Goal: Navigation & Orientation: Find specific page/section

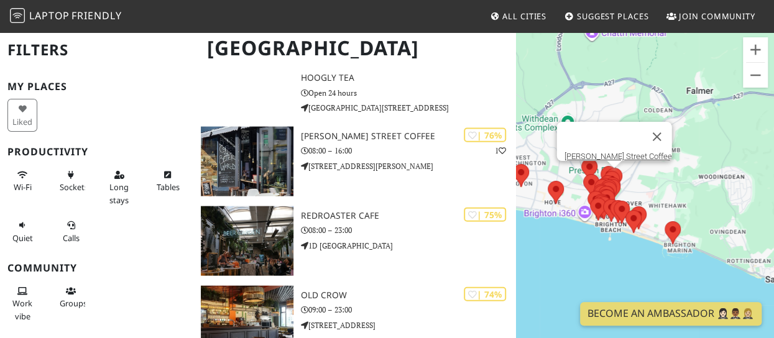
scroll to position [1318, 0]
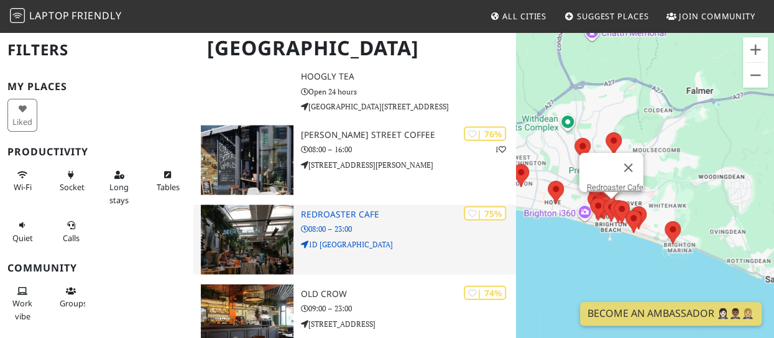
click at [350, 215] on h3 "Redroaster Cafe" at bounding box center [408, 215] width 215 height 11
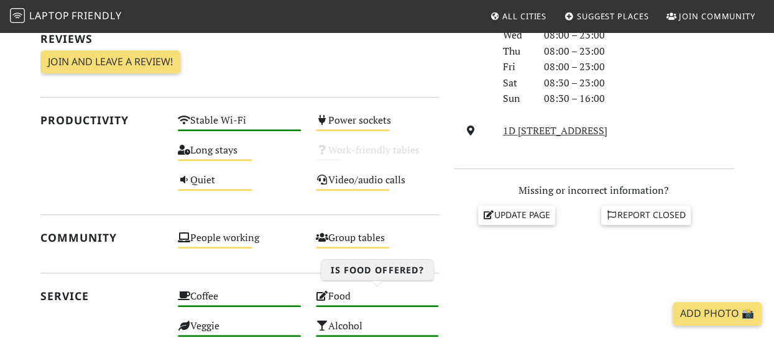
scroll to position [392, 0]
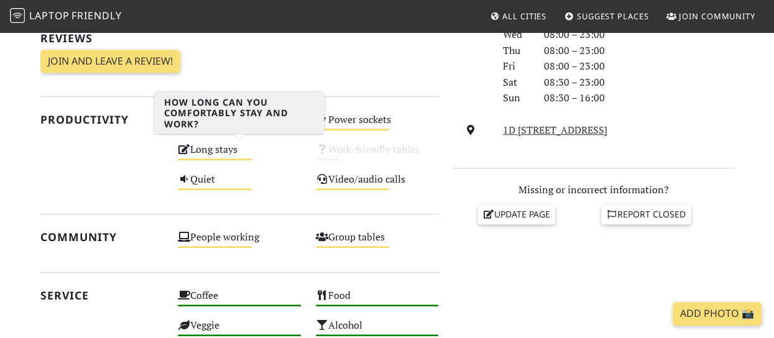
click at [234, 152] on div "Long stays Medium" at bounding box center [239, 156] width 138 height 30
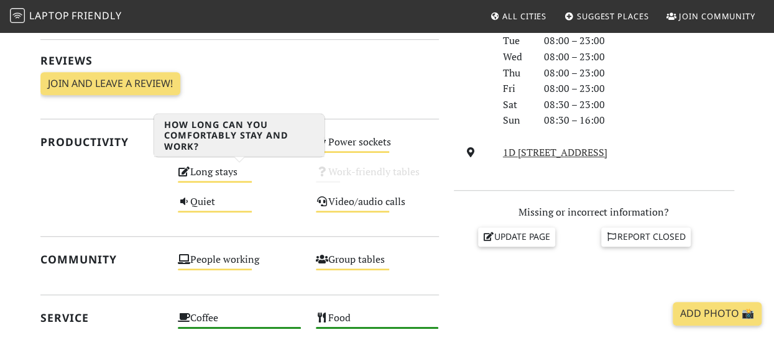
scroll to position [369, 0]
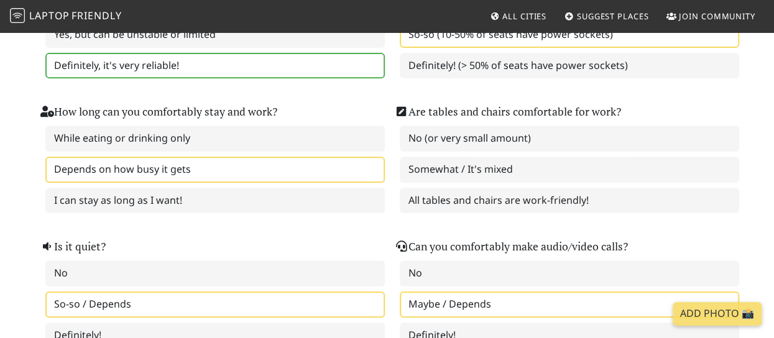
scroll to position [219, 0]
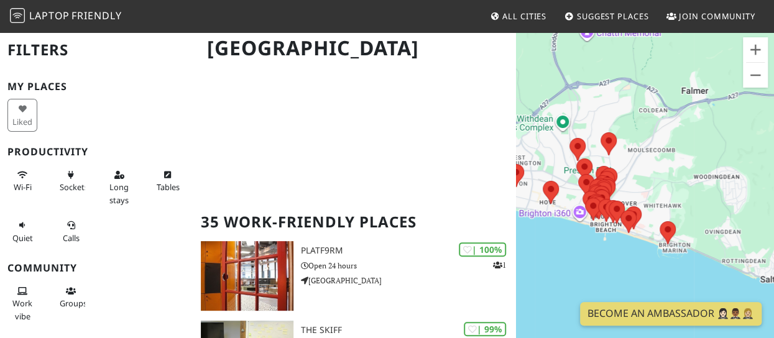
scroll to position [116, 0]
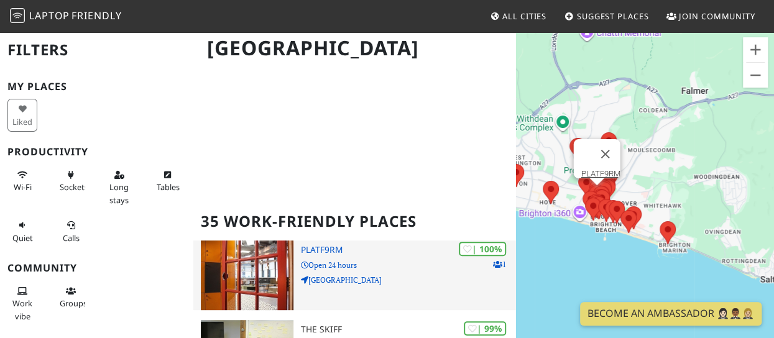
click at [252, 241] on img at bounding box center [247, 276] width 93 height 70
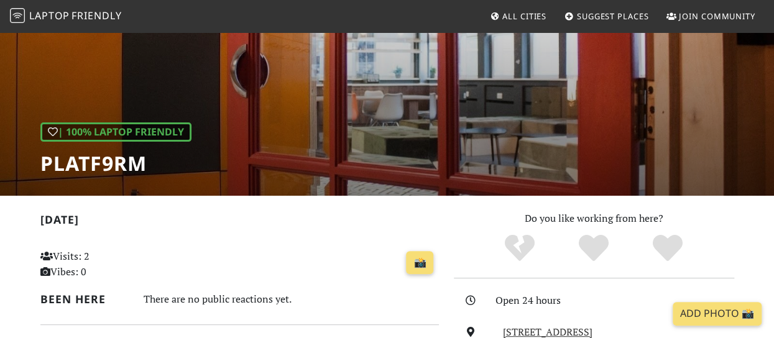
scroll to position [45, 0]
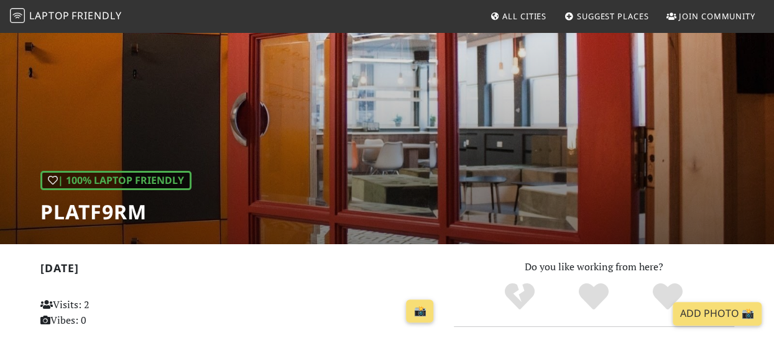
click at [391, 183] on div "| 100% Laptop Friendly PLATF9RM" at bounding box center [387, 115] width 774 height 259
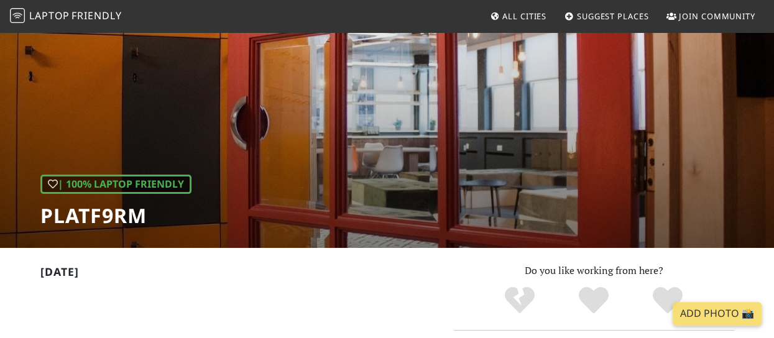
scroll to position [11, 0]
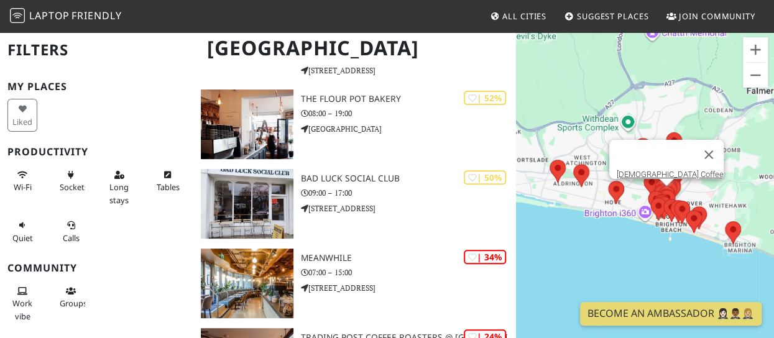
scroll to position [2482, 0]
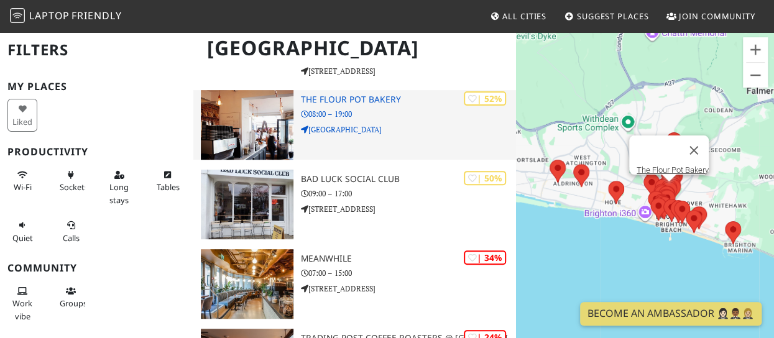
click at [274, 120] on img at bounding box center [247, 125] width 93 height 70
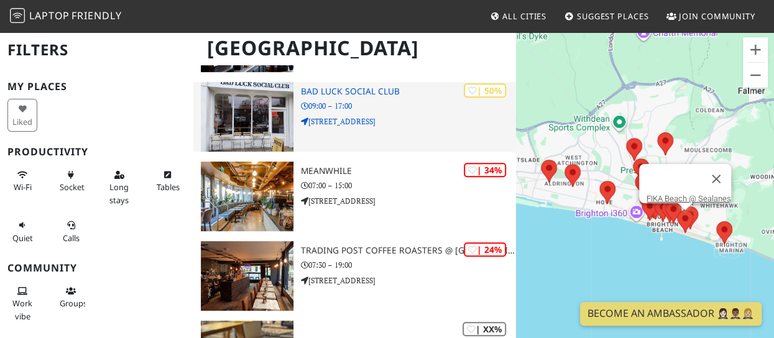
scroll to position [2548, 0]
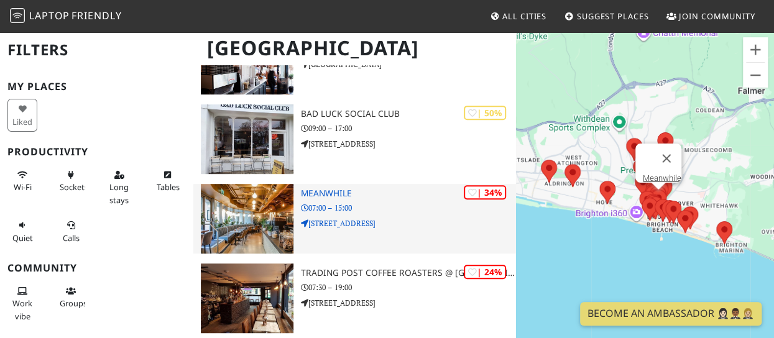
click at [281, 211] on img at bounding box center [247, 219] width 93 height 70
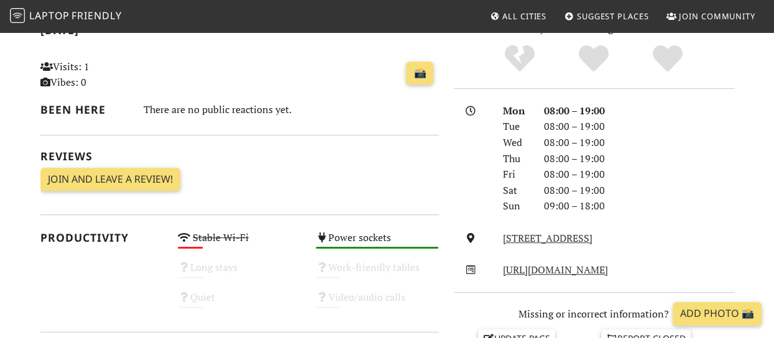
scroll to position [332, 0]
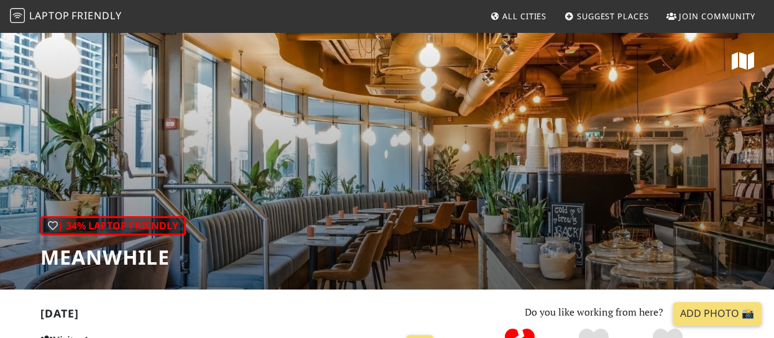
scroll to position [130, 0]
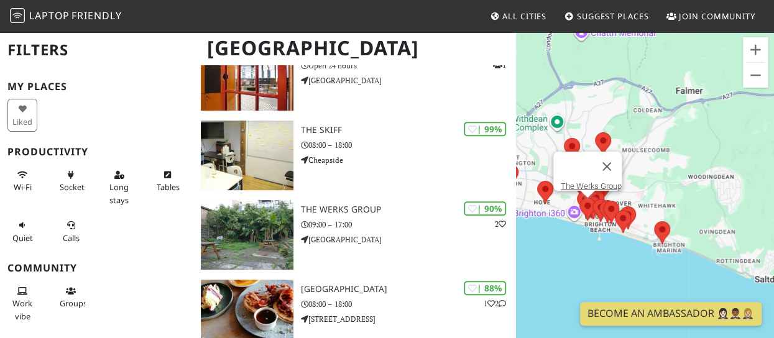
scroll to position [141, 0]
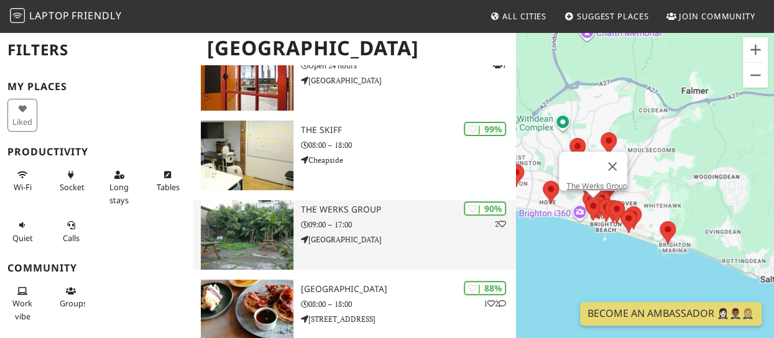
click at [280, 231] on img at bounding box center [247, 235] width 93 height 70
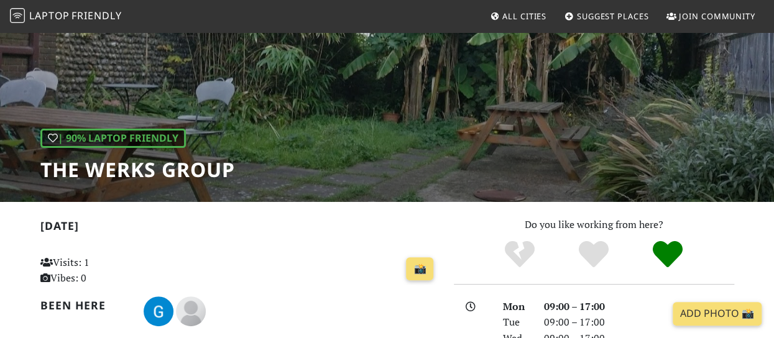
scroll to position [86, 0]
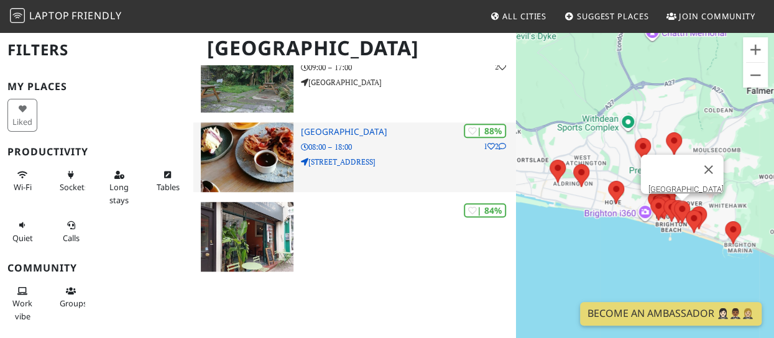
scroll to position [533, 0]
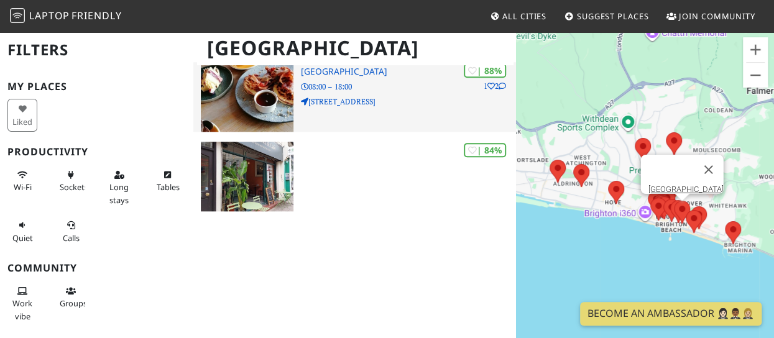
click at [286, 96] on img at bounding box center [247, 97] width 93 height 70
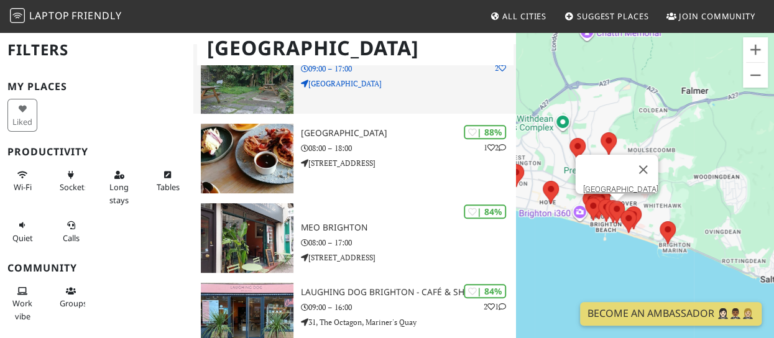
scroll to position [384, 0]
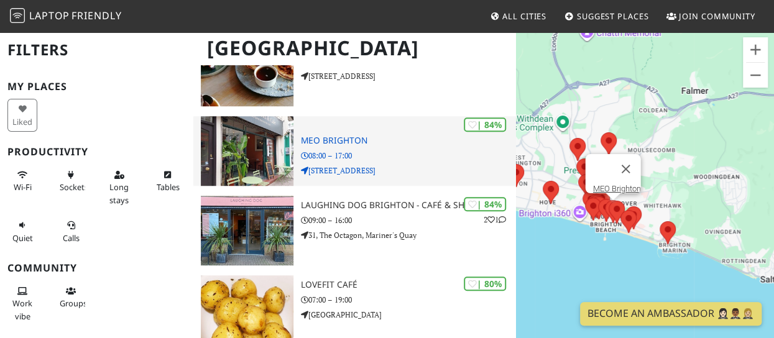
click at [326, 138] on h3 "MEO Brighton" at bounding box center [408, 141] width 215 height 11
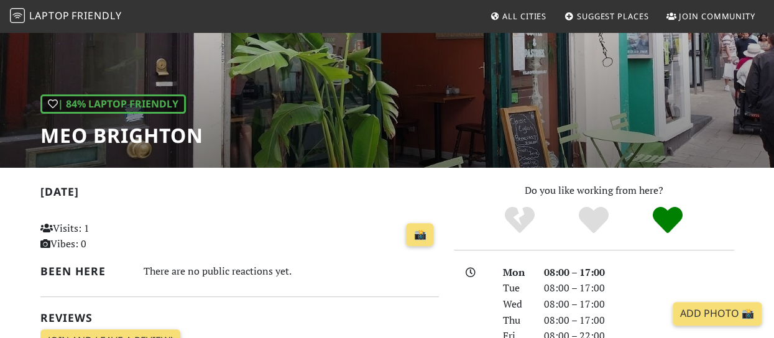
scroll to position [123, 0]
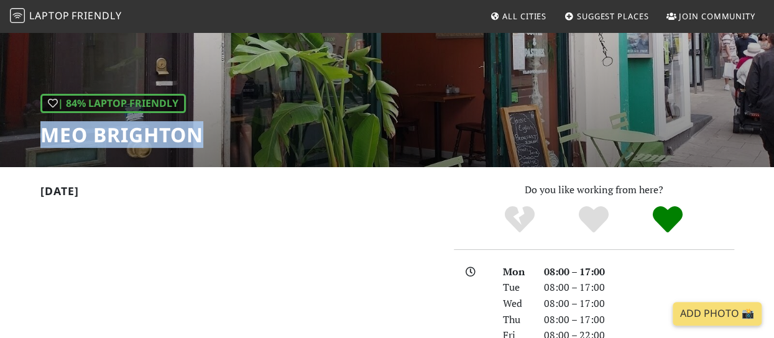
drag, startPoint x: 205, startPoint y: 136, endPoint x: 44, endPoint y: 144, distance: 161.9
click at [44, 144] on div "| 84% Laptop Friendly MEO Brighton" at bounding box center [387, 38] width 774 height 259
copy h1 "MEO Brighton"
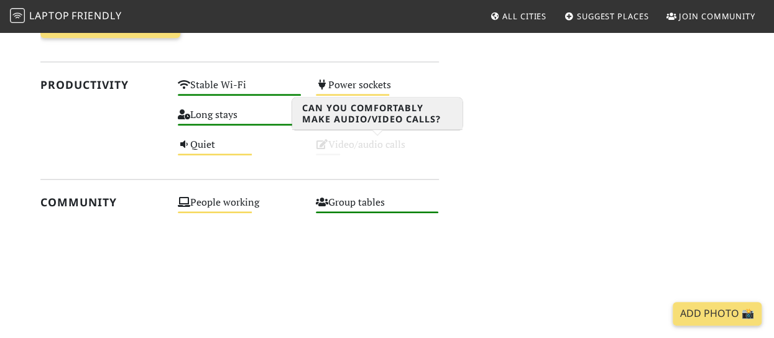
scroll to position [605, 0]
